Goal: Transaction & Acquisition: Purchase product/service

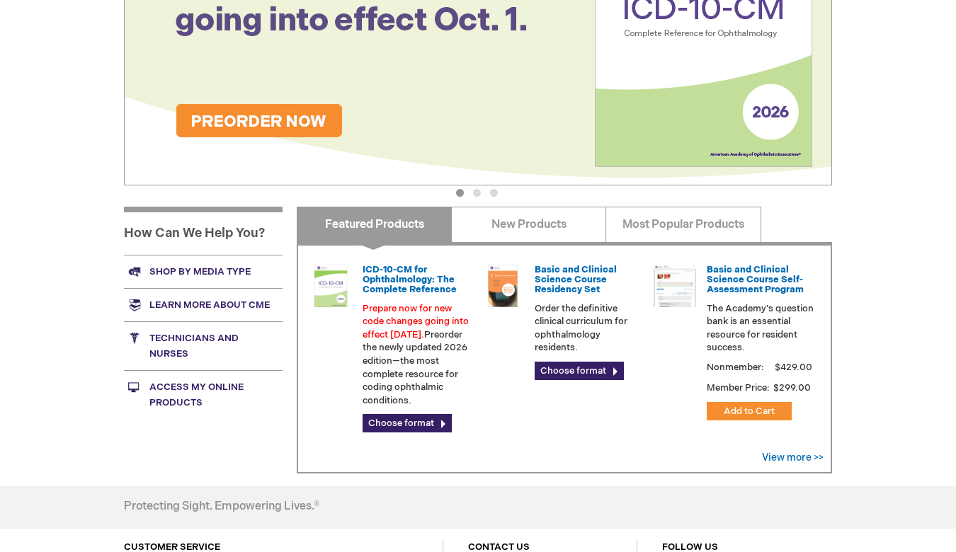
scroll to position [300, 0]
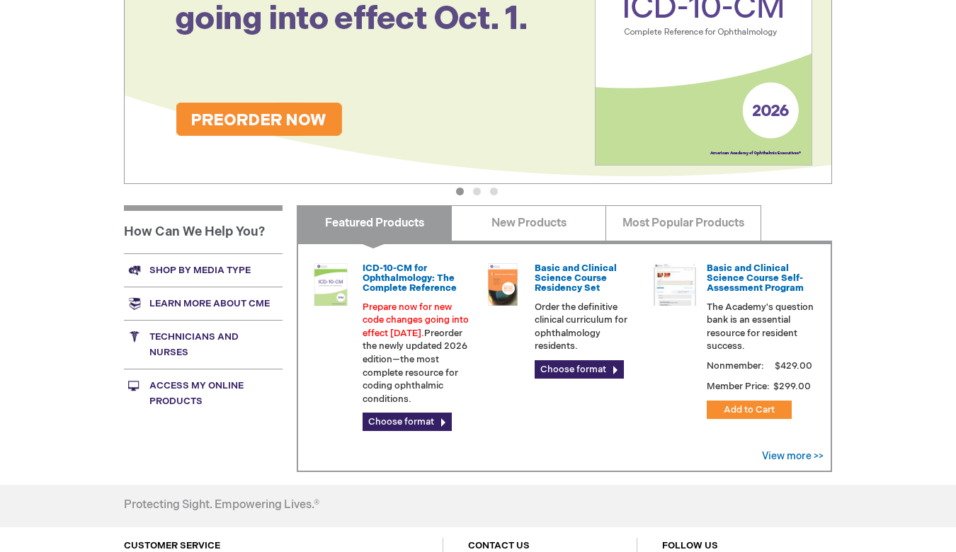
click at [227, 267] on link "Shop by media type" at bounding box center [203, 269] width 159 height 33
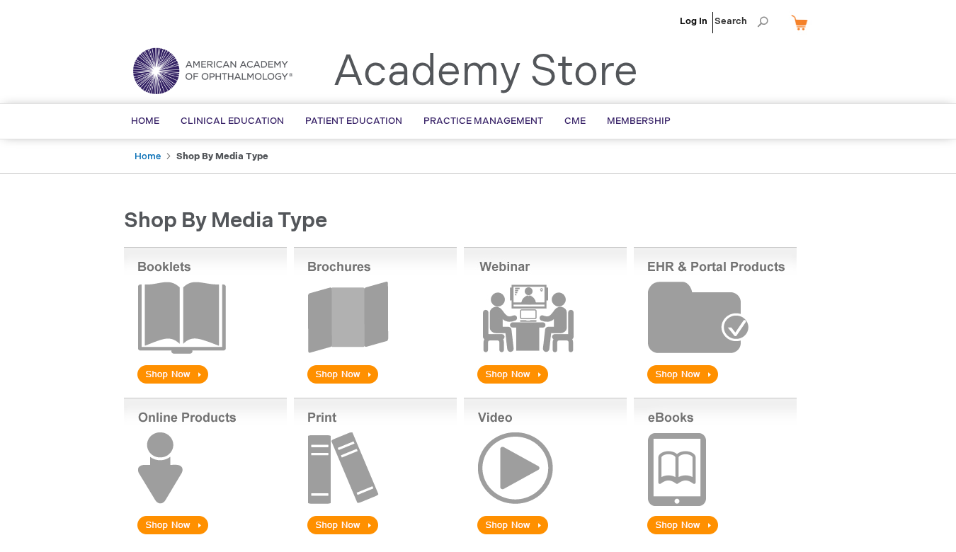
scroll to position [14, 0]
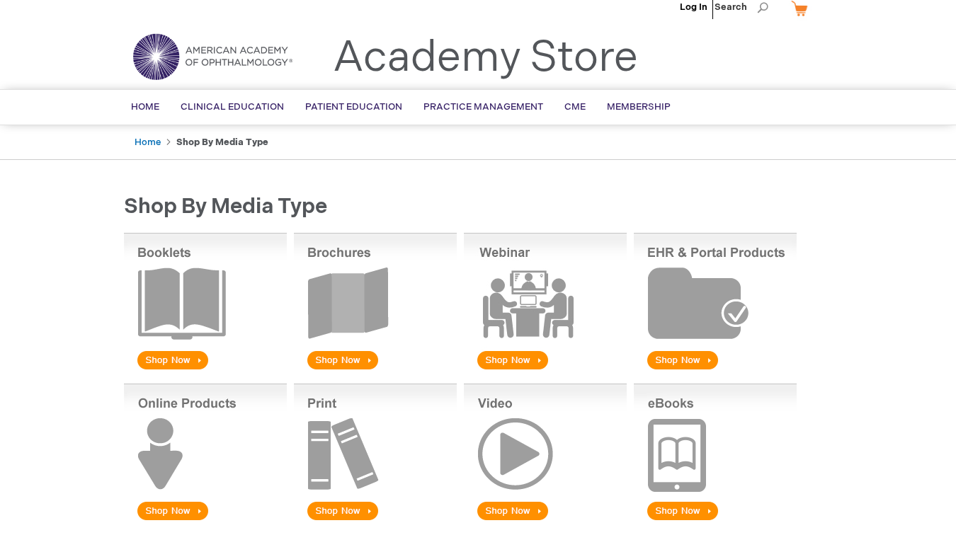
click at [525, 354] on img at bounding box center [545, 302] width 163 height 139
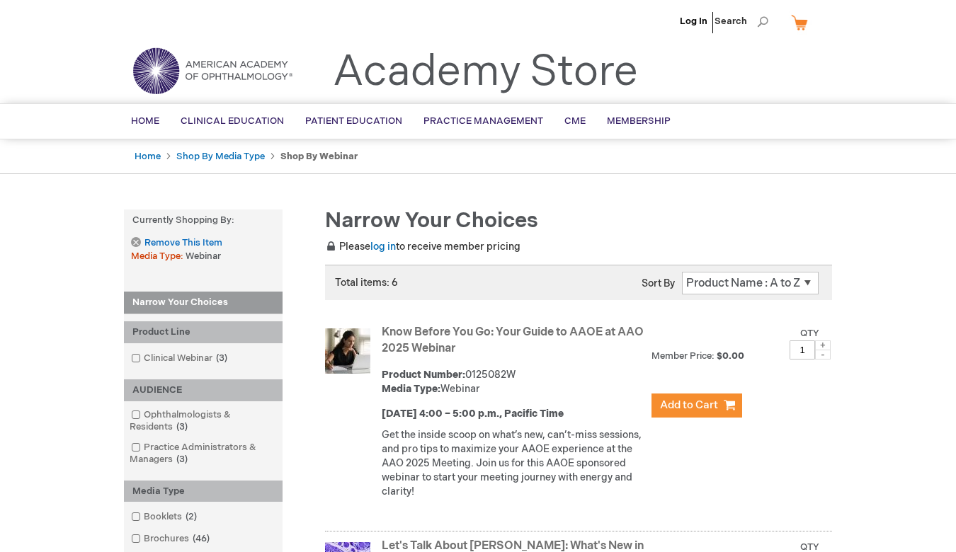
select select "newest_sort_date"
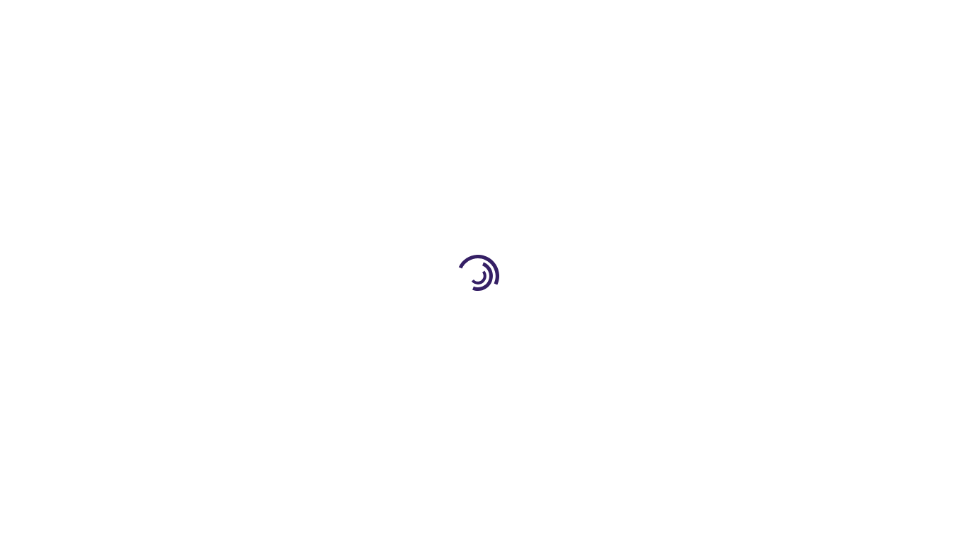
select select "newest_sort_date"
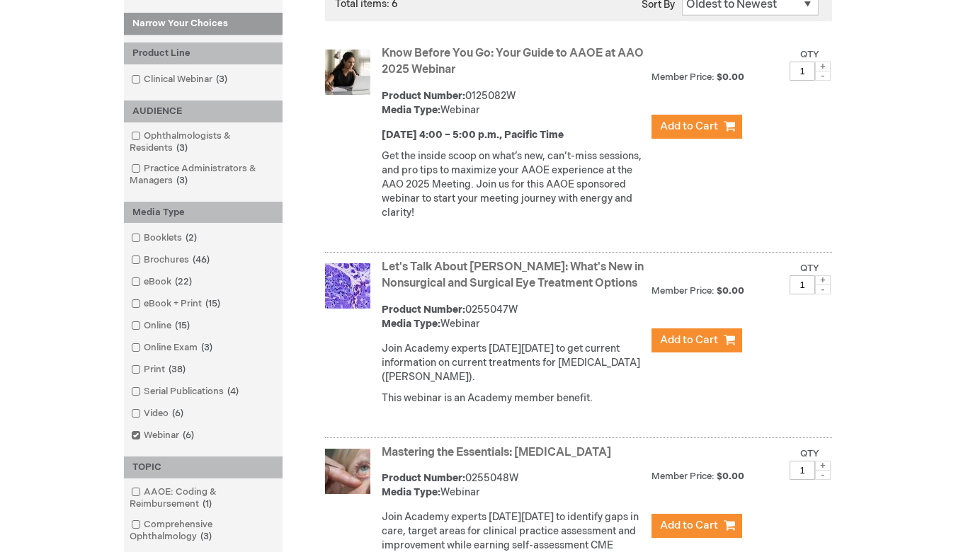
scroll to position [249, 0]
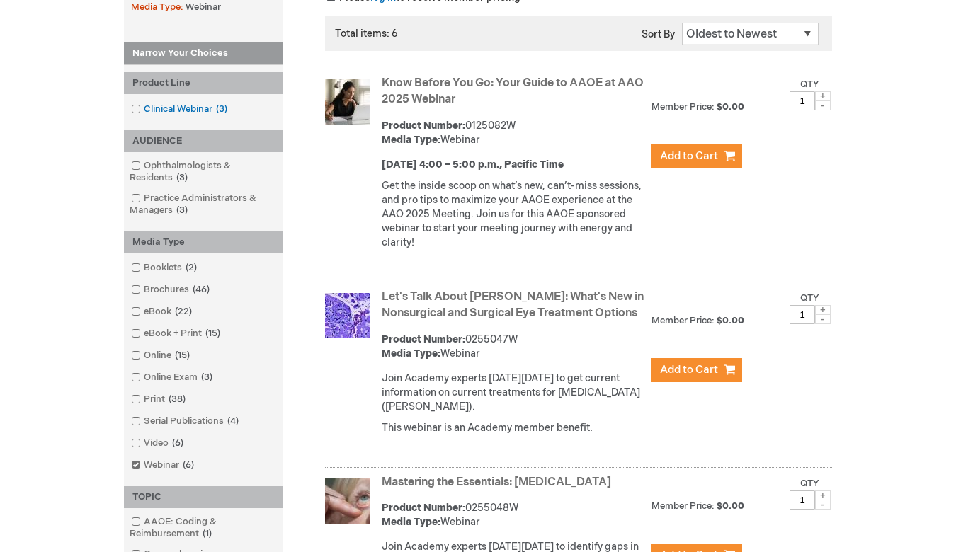
click at [144, 109] on span at bounding box center [144, 108] width 0 height 11
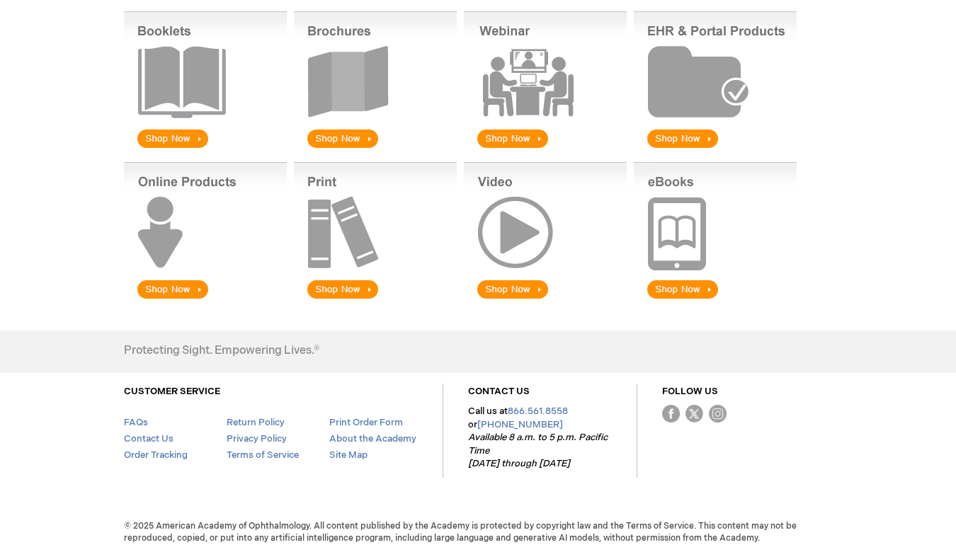
scroll to position [235, 0]
